Goal: Task Accomplishment & Management: Use online tool/utility

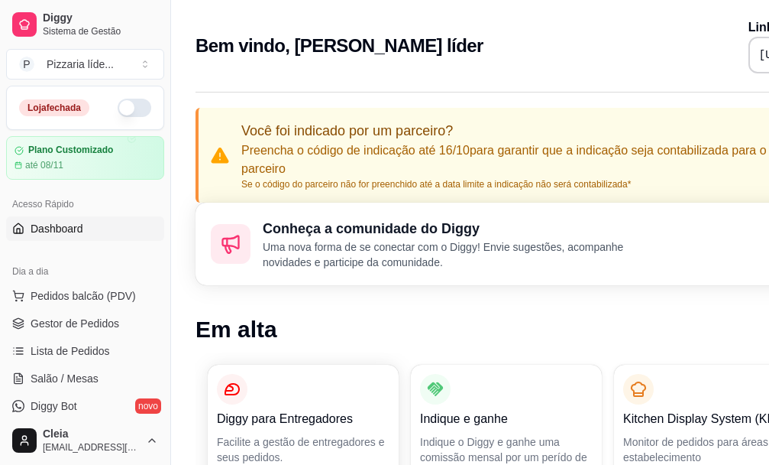
click at [118, 108] on button "button" at bounding box center [135, 108] width 34 height 18
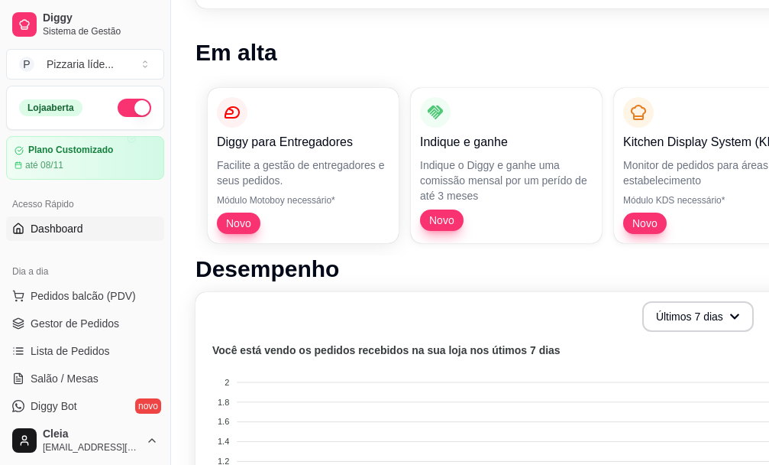
scroll to position [306, 0]
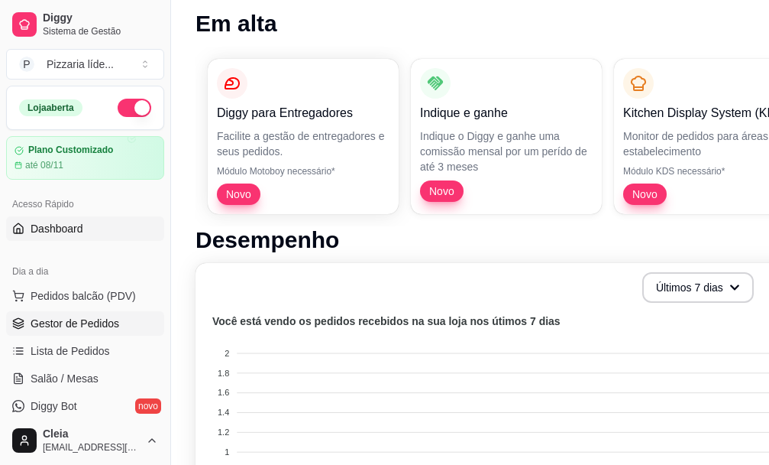
click at [69, 319] on span "Gestor de Pedidos" at bounding box center [75, 323] width 89 height 15
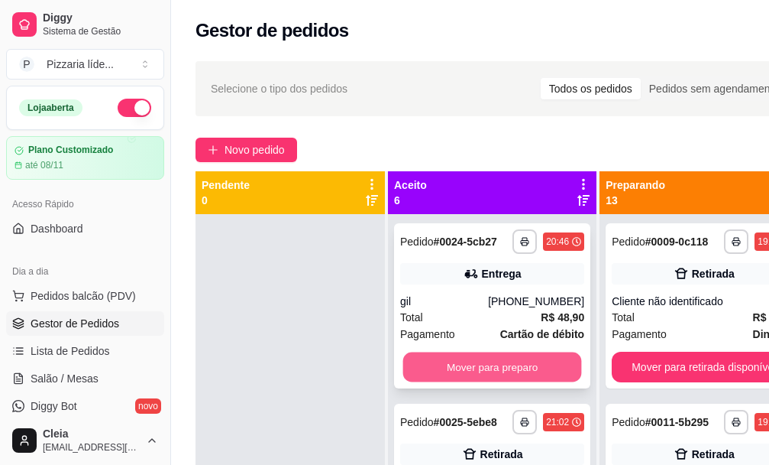
click at [513, 381] on button "Mover para preparo" at bounding box center [492, 367] width 179 height 30
click at [507, 374] on button "Mover para preparo" at bounding box center [492, 367] width 179 height 30
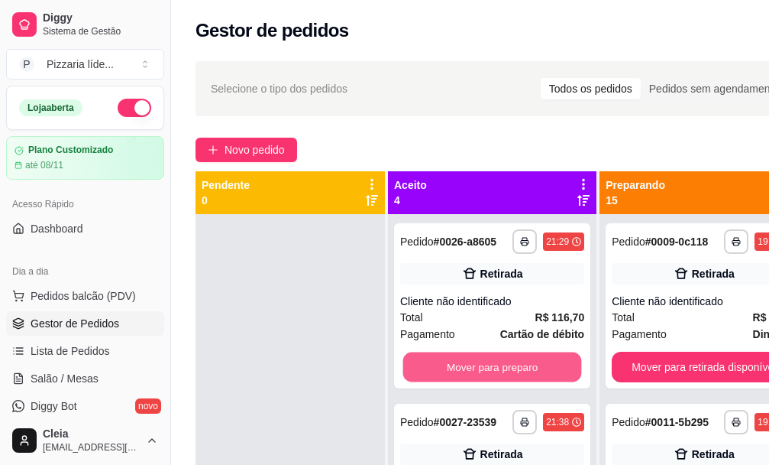
click at [507, 374] on button "Mover para preparo" at bounding box center [492, 367] width 179 height 30
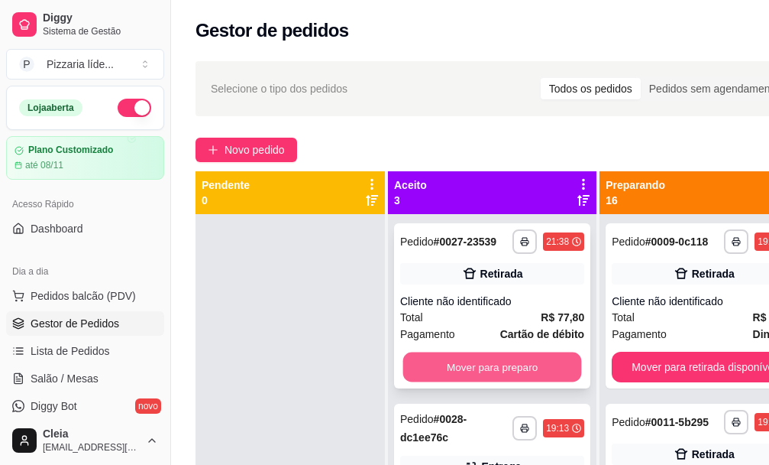
click at [506, 373] on button "Mover para preparo" at bounding box center [492, 367] width 179 height 30
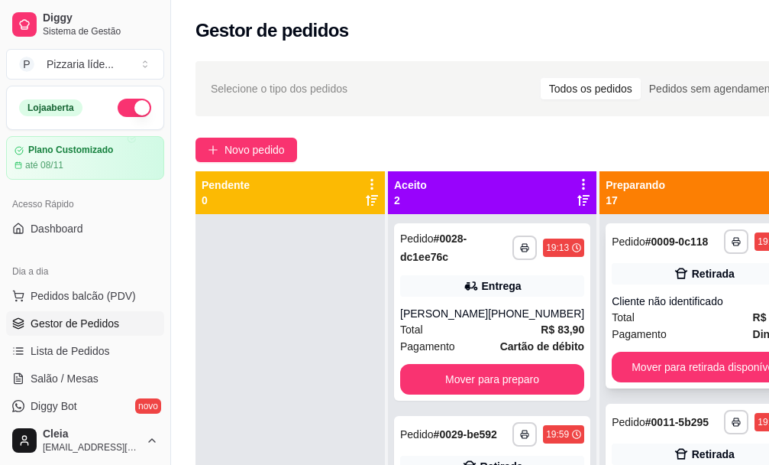
click at [615, 380] on button "Mover para retirada disponível" at bounding box center [704, 366] width 184 height 31
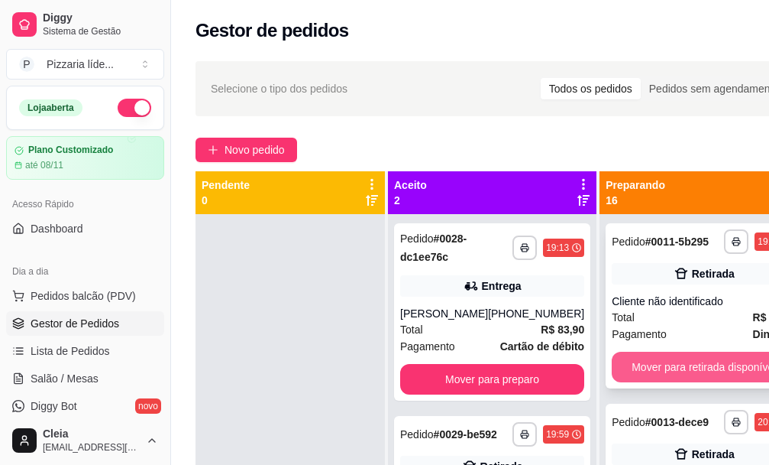
click at [646, 372] on button "Mover para retirada disponível" at bounding box center [704, 366] width 184 height 31
click at [642, 374] on button "Mover para retirada disponível" at bounding box center [704, 366] width 184 height 31
click at [623, 369] on button "Mover para retirada disponível" at bounding box center [704, 367] width 179 height 30
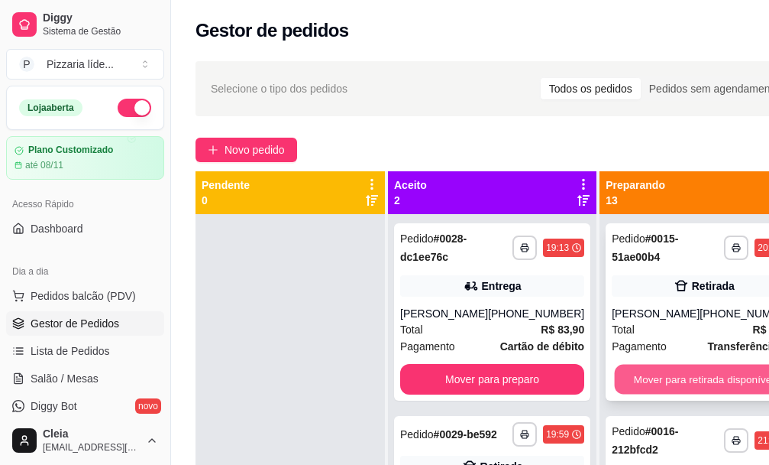
click at [620, 377] on button "Mover para retirada disponível" at bounding box center [704, 379] width 179 height 30
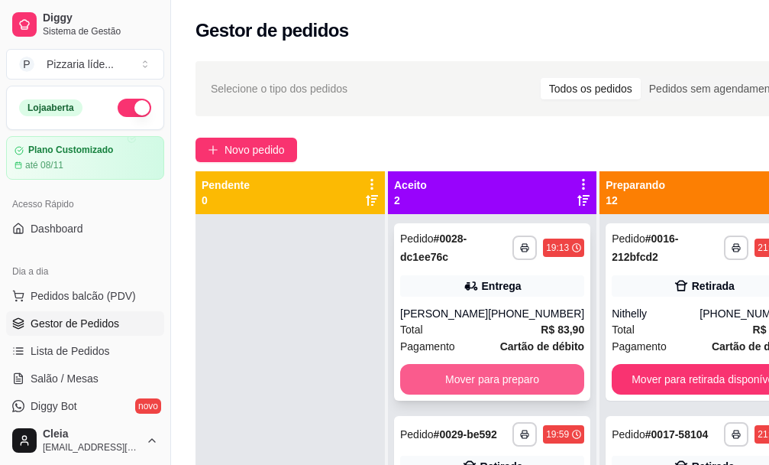
click at [531, 383] on button "Mover para preparo" at bounding box center [492, 379] width 184 height 31
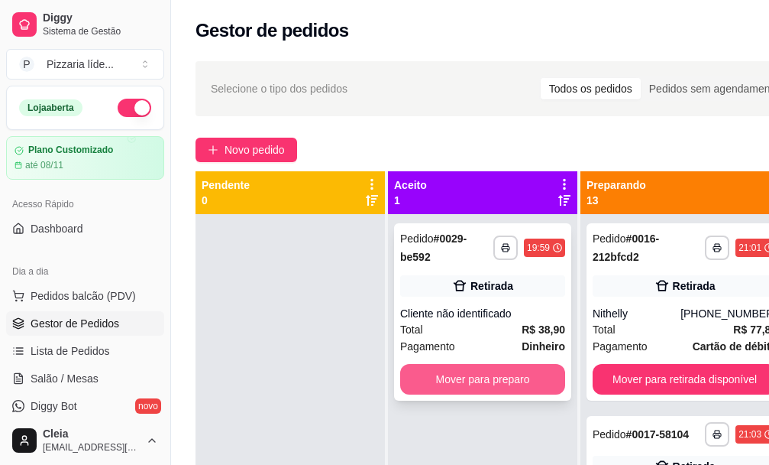
click at [526, 383] on button "Mover para preparo" at bounding box center [482, 379] width 165 height 31
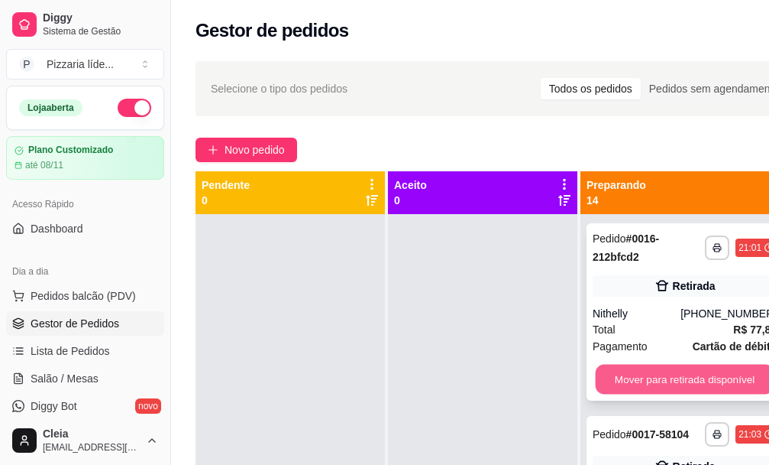
click at [613, 376] on button "Mover para retirada disponível" at bounding box center [685, 379] width 179 height 30
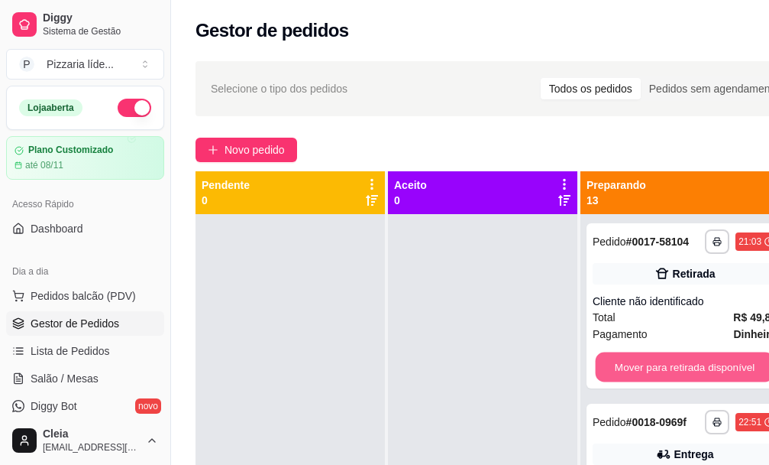
click at [613, 376] on button "Mover para retirada disponível" at bounding box center [685, 367] width 179 height 30
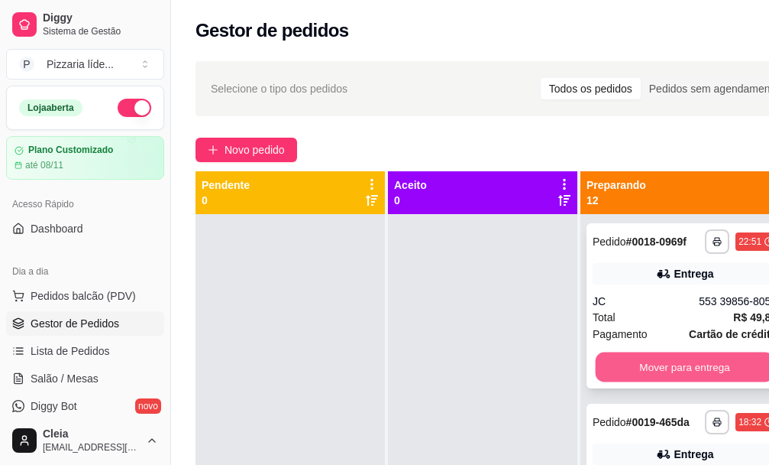
click at [626, 361] on button "Mover para entrega" at bounding box center [685, 367] width 179 height 30
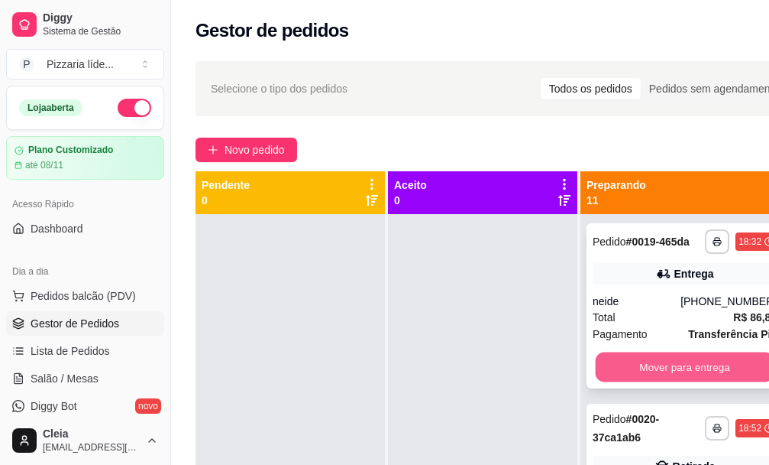
click at [649, 379] on button "Mover para entrega" at bounding box center [685, 367] width 179 height 30
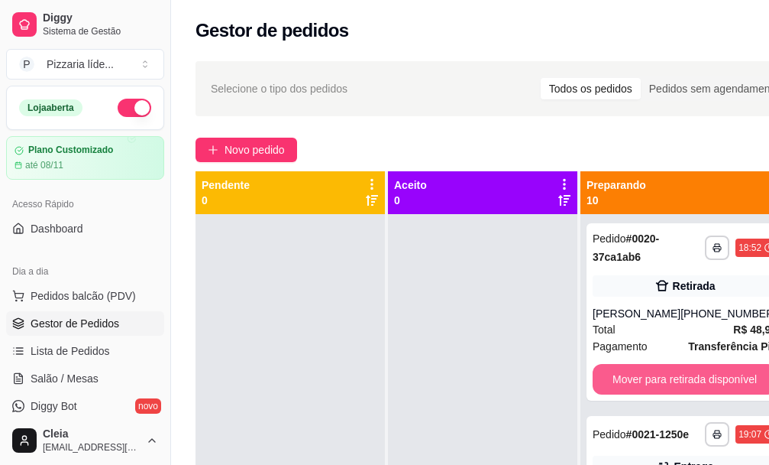
click at [649, 379] on button "Mover para retirada disponível" at bounding box center [685, 379] width 184 height 31
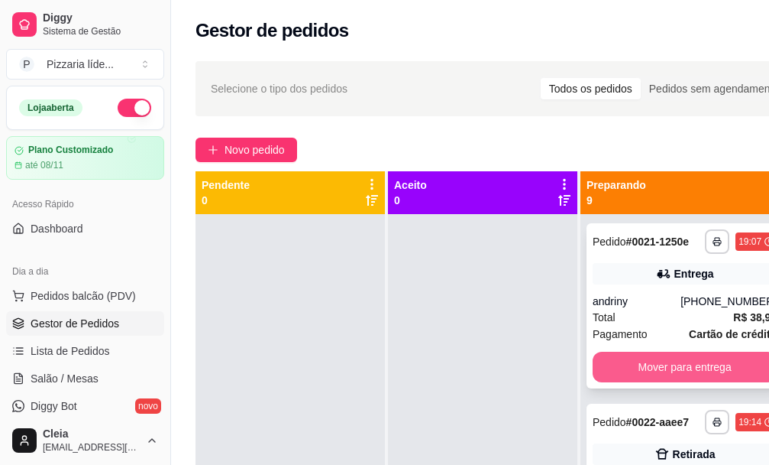
click at [649, 378] on button "Mover para entrega" at bounding box center [685, 366] width 184 height 31
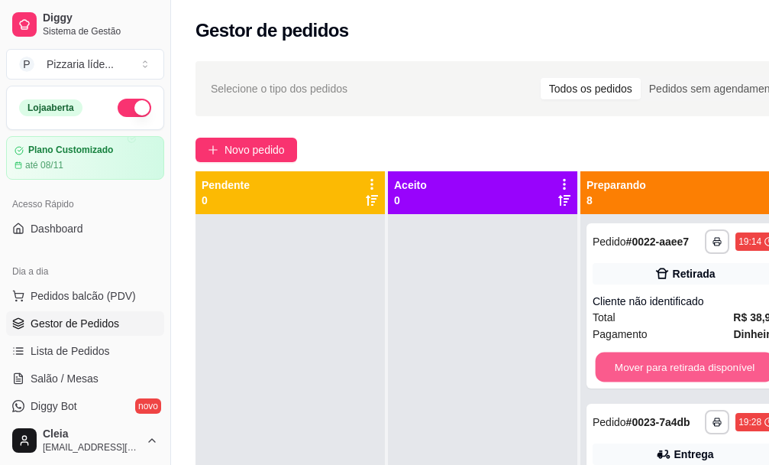
click at [649, 378] on button "Mover para retirada disponível" at bounding box center [685, 367] width 179 height 30
click at [649, 378] on button "Mover para entrega" at bounding box center [685, 367] width 179 height 30
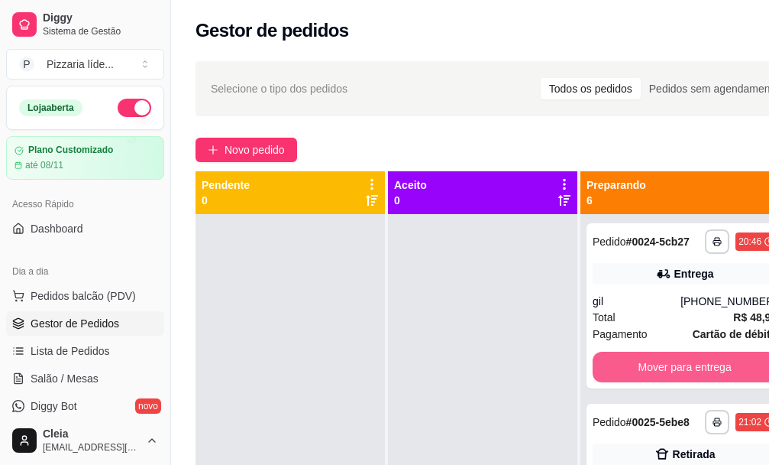
click at [649, 378] on button "Mover para entrega" at bounding box center [685, 366] width 184 height 31
click at [649, 378] on button "Mover para retirada disponível" at bounding box center [685, 367] width 179 height 30
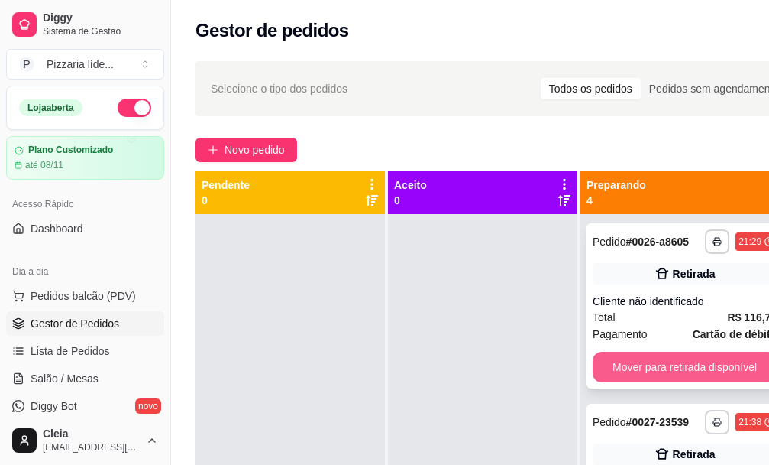
click at [643, 371] on button "Mover para retirada disponível" at bounding box center [685, 366] width 184 height 31
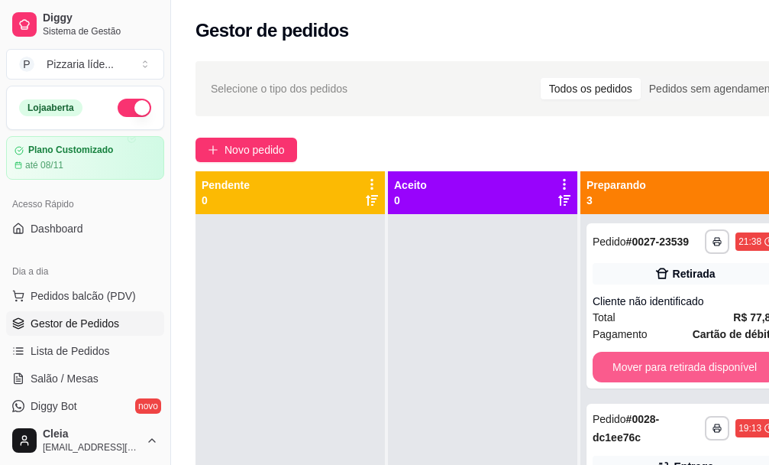
click at [643, 371] on button "Mover para retirada disponível" at bounding box center [685, 366] width 184 height 31
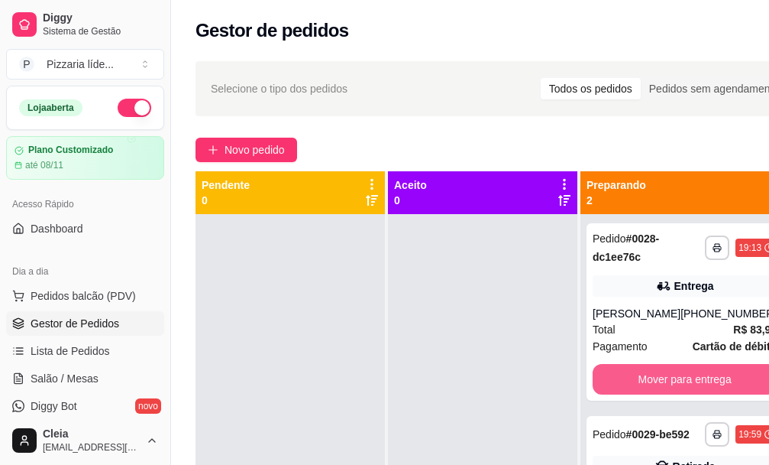
click at [643, 371] on button "Mover para entrega" at bounding box center [685, 379] width 184 height 31
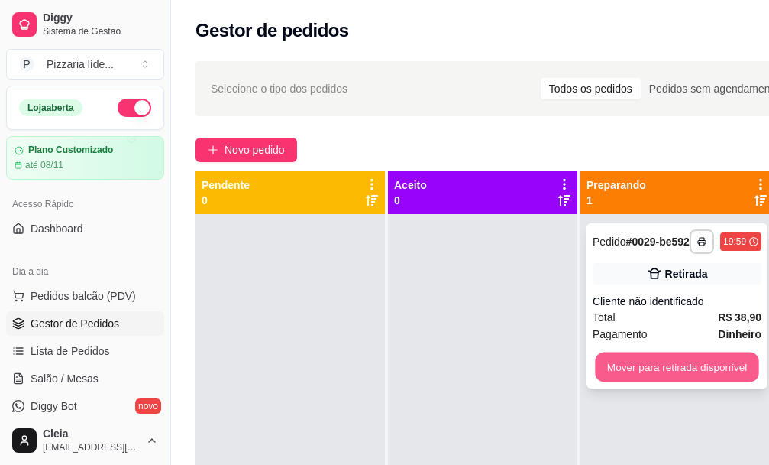
click at [644, 382] on button "Mover para retirada disponível" at bounding box center [676, 367] width 163 height 30
